Goal: Find specific page/section: Find specific page/section

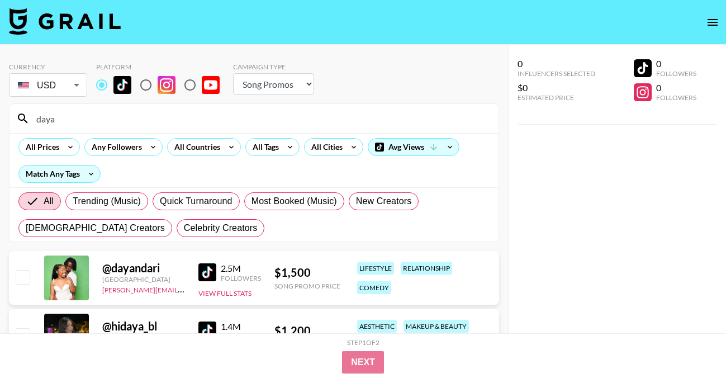
select select "Song"
click at [193, 145] on div "All Countries" at bounding box center [195, 147] width 55 height 17
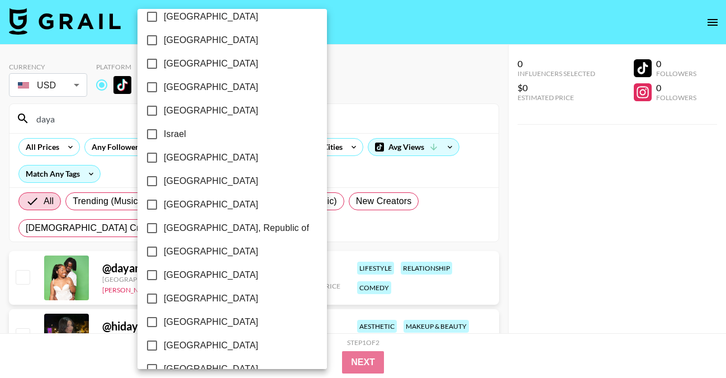
scroll to position [926, 0]
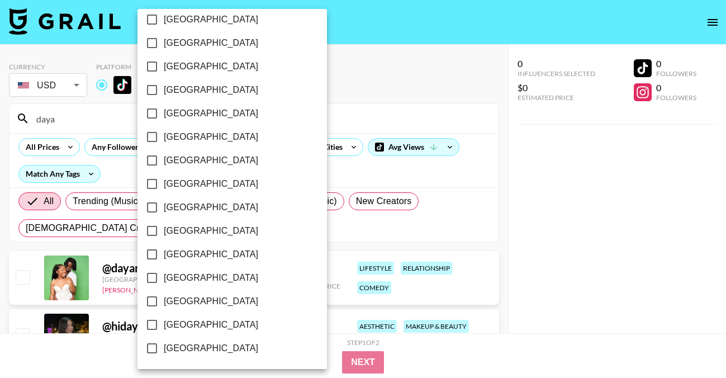
click at [205, 327] on span "[GEOGRAPHIC_DATA]" at bounding box center [211, 324] width 94 height 13
click at [164, 327] on input "[GEOGRAPHIC_DATA]" at bounding box center [151, 324] width 23 height 23
checkbox input "true"
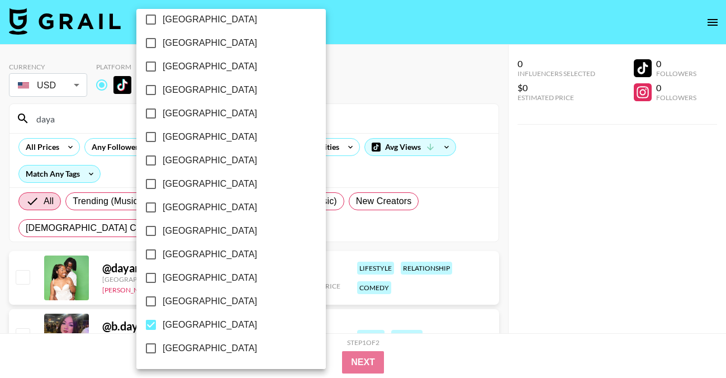
click at [366, 73] on div at bounding box center [363, 189] width 726 height 378
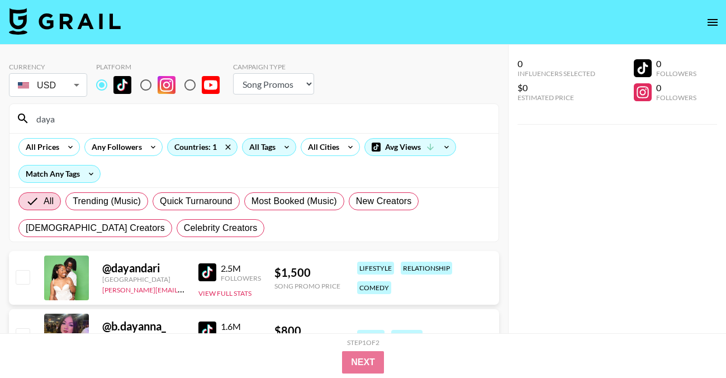
click at [261, 150] on div "All Tags" at bounding box center [260, 147] width 35 height 17
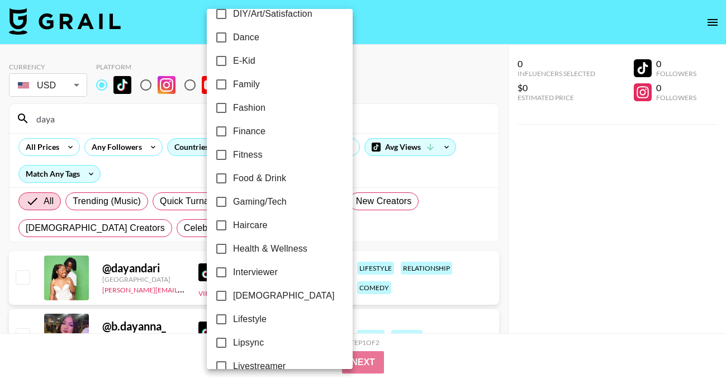
scroll to position [299, 0]
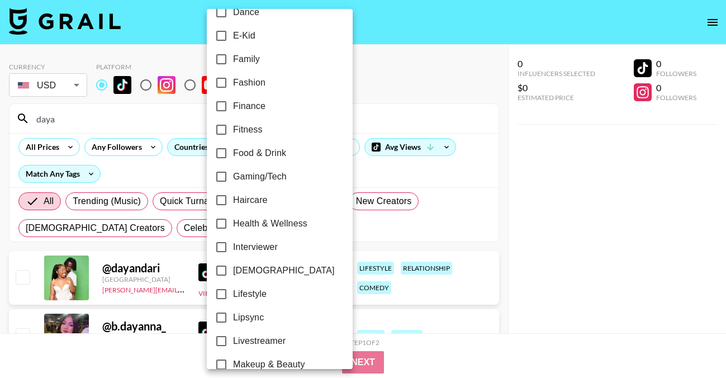
click at [240, 267] on span "[DEMOGRAPHIC_DATA]" at bounding box center [284, 270] width 102 height 13
click at [233, 267] on input "[DEMOGRAPHIC_DATA]" at bounding box center [221, 270] width 23 height 23
checkbox input "true"
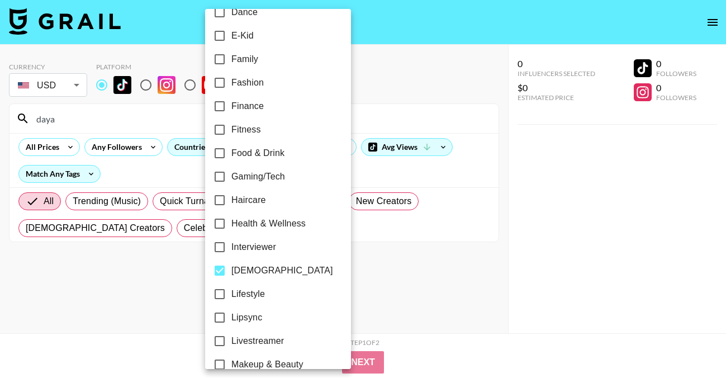
click at [407, 91] on div at bounding box center [363, 189] width 726 height 378
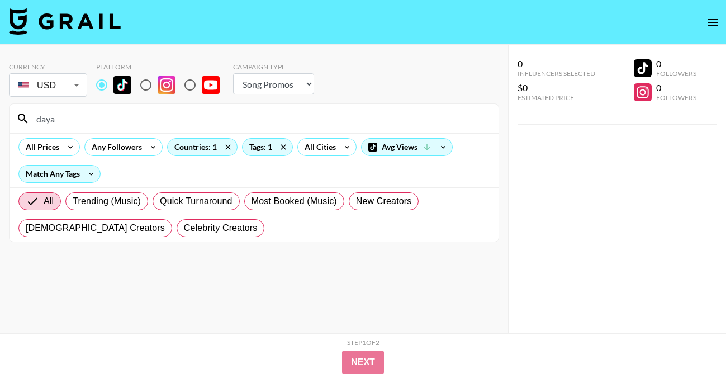
click at [51, 117] on input "daya" at bounding box center [261, 119] width 462 height 18
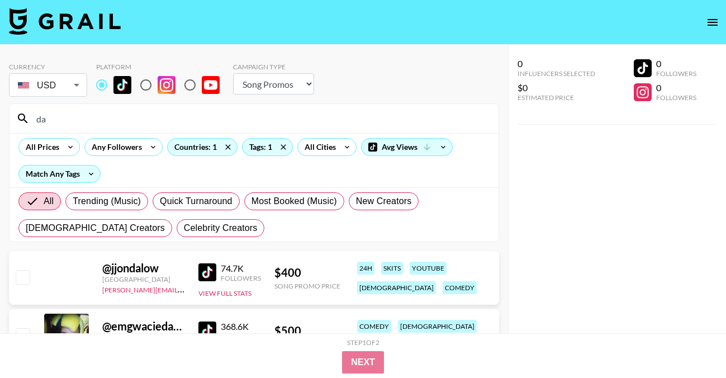
type input "d"
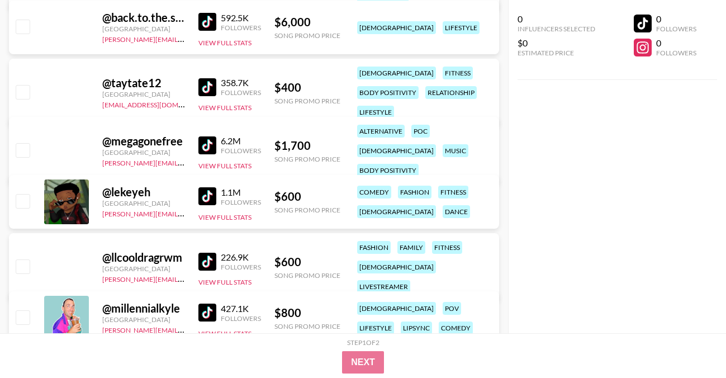
scroll to position [1096, 0]
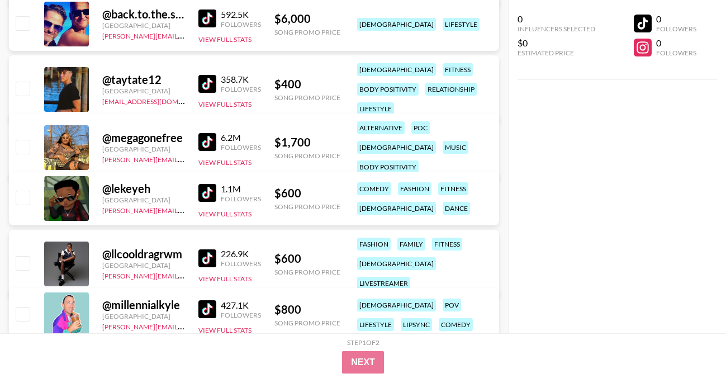
click at [210, 190] on img at bounding box center [207, 193] width 18 height 18
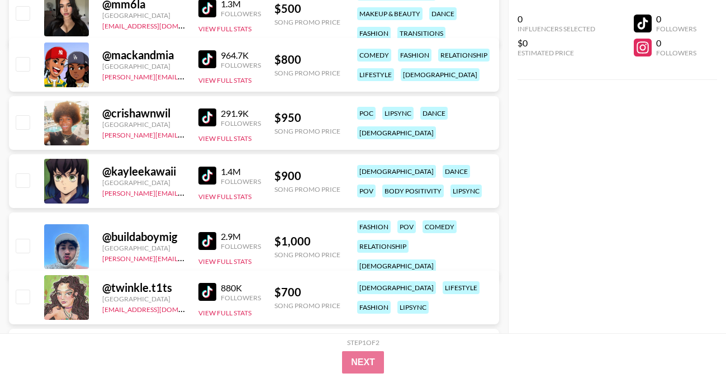
scroll to position [1463, 0]
click at [211, 112] on img at bounding box center [207, 117] width 18 height 18
